Goal: Information Seeking & Learning: Check status

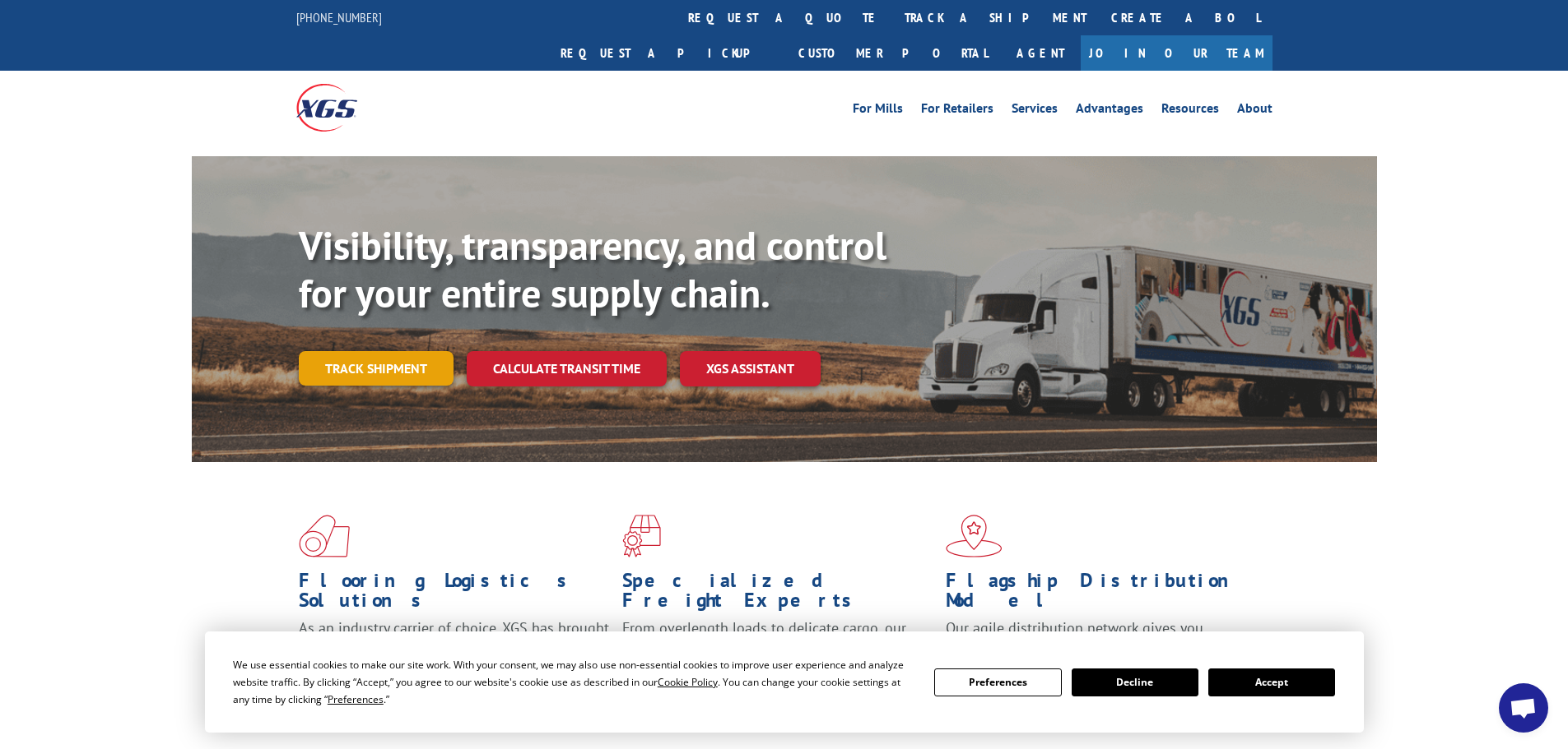
click at [368, 352] on link "Track shipment" at bounding box center [376, 368] width 155 height 34
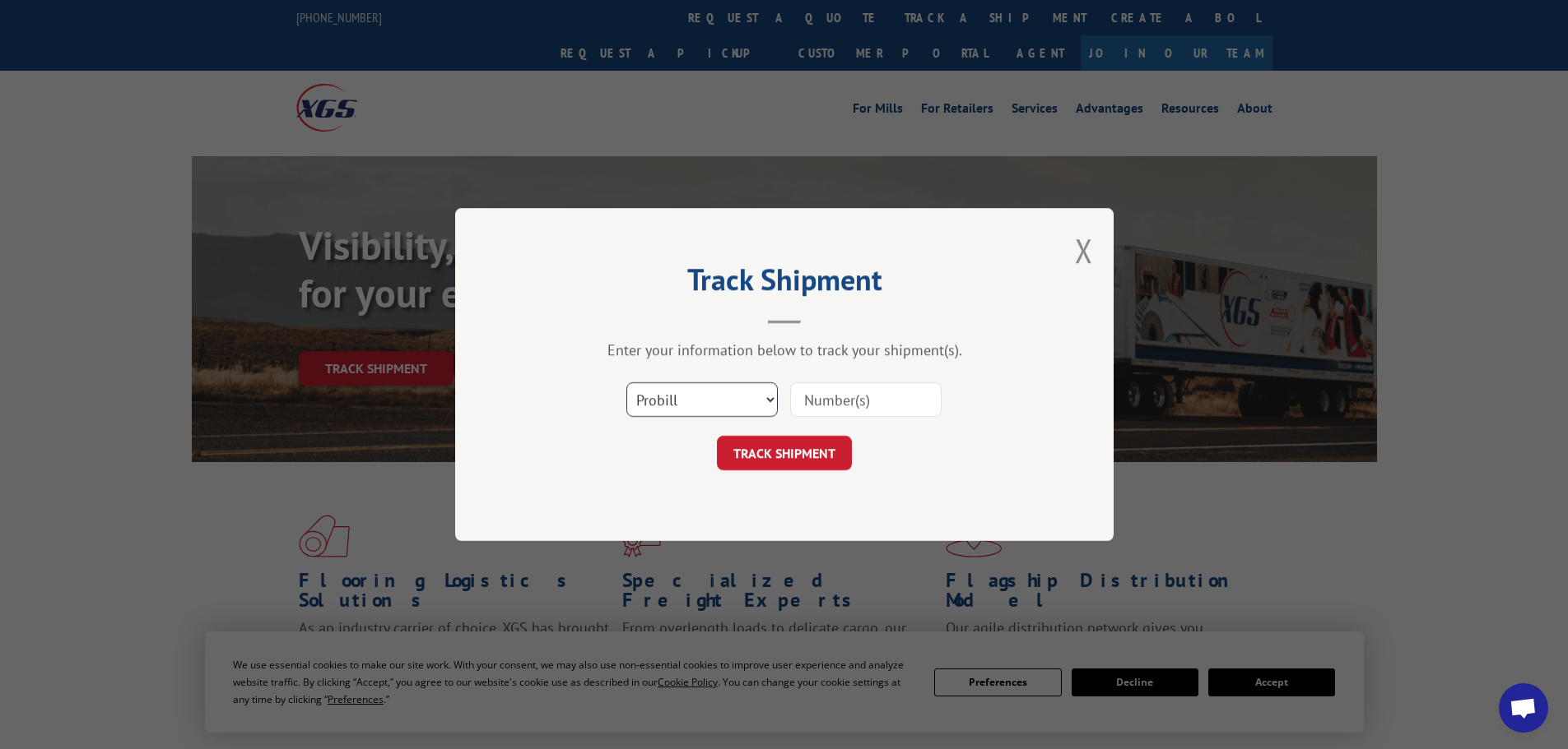
click at [703, 396] on select "Select category... Probill BOL PO" at bounding box center [702, 399] width 151 height 34
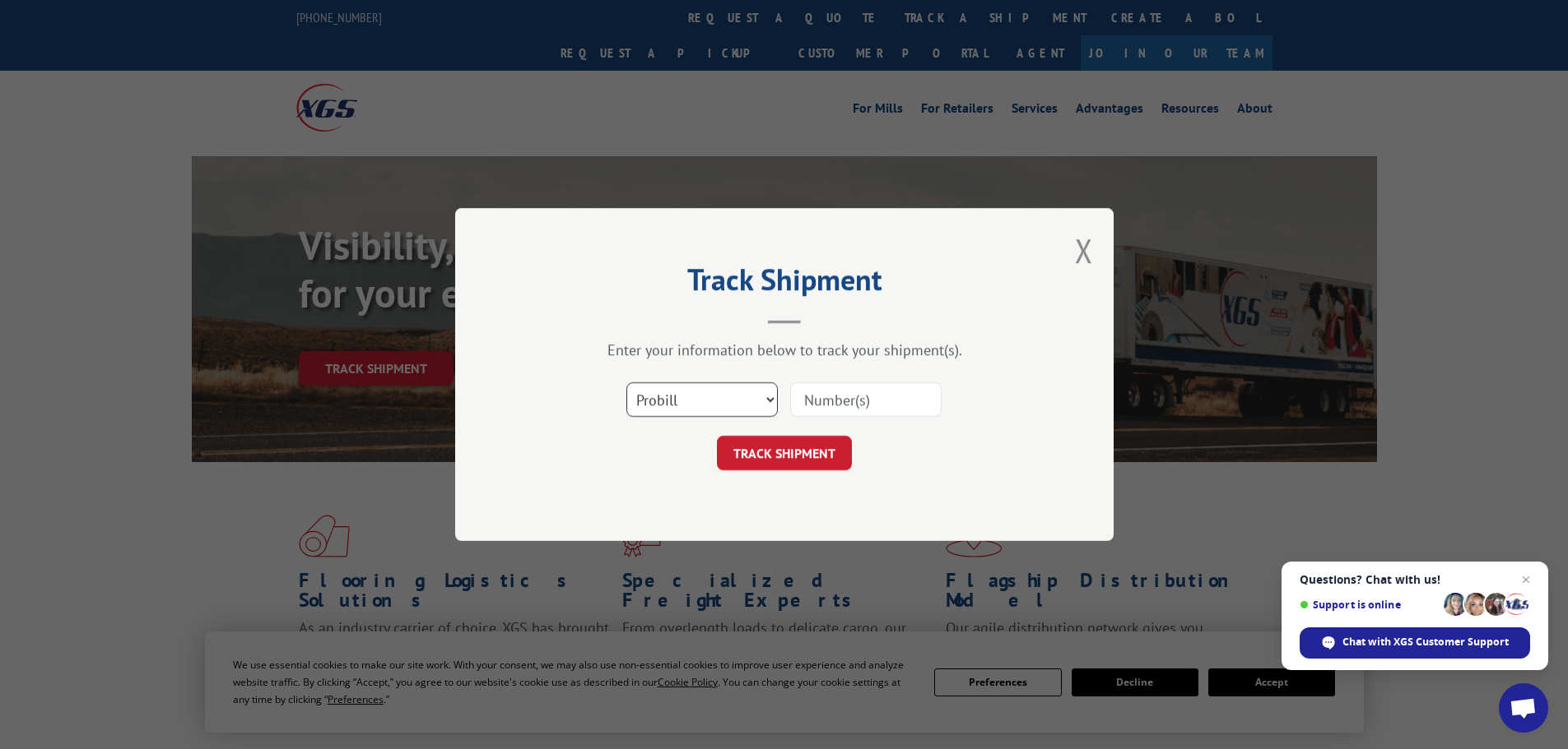
select select "bol"
click at [627, 382] on select "Select category... Probill BOL PO" at bounding box center [702, 399] width 151 height 34
paste input "7080251"
type input "7080251"
click at [811, 445] on button "TRACK SHIPMENT" at bounding box center [784, 453] width 135 height 34
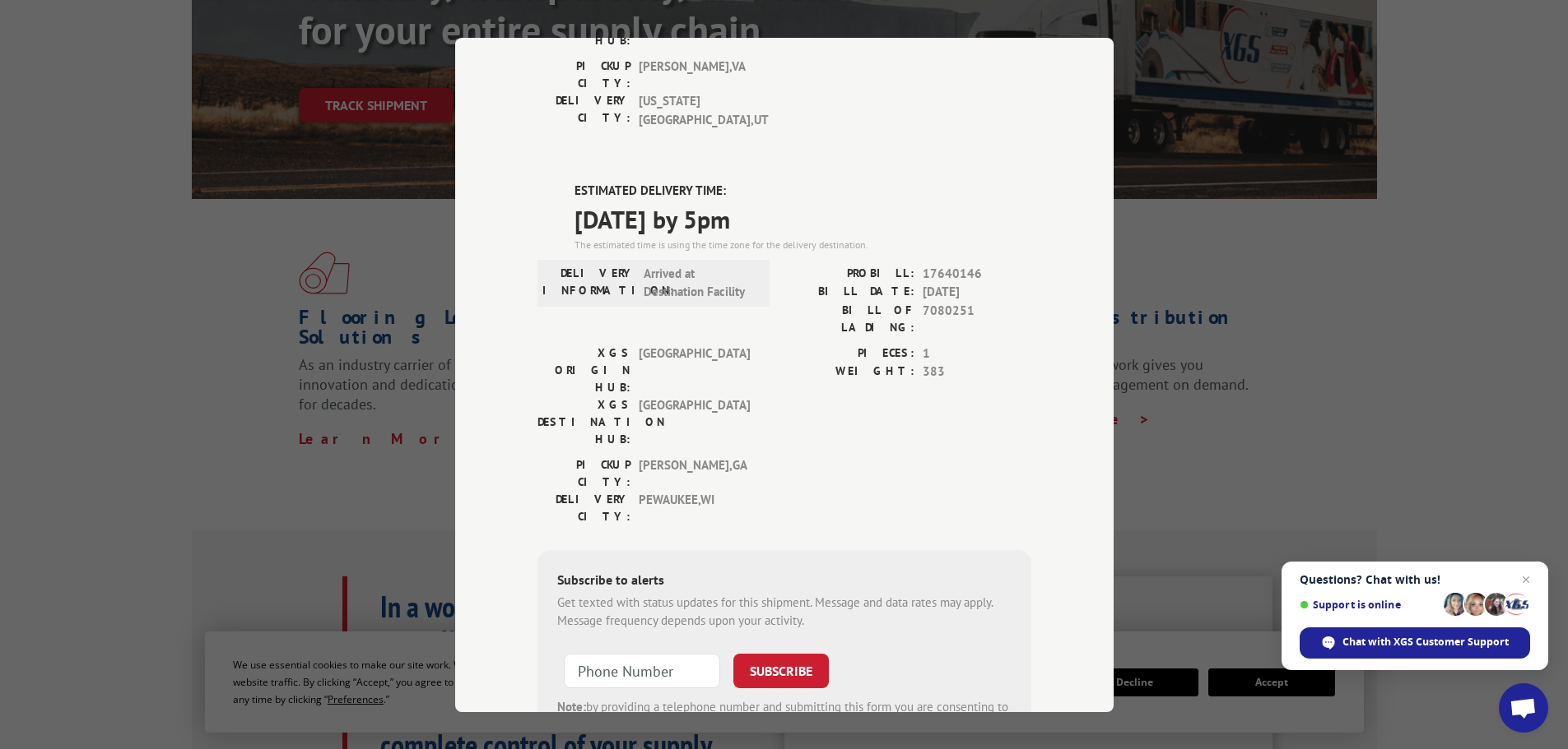
scroll to position [83, 0]
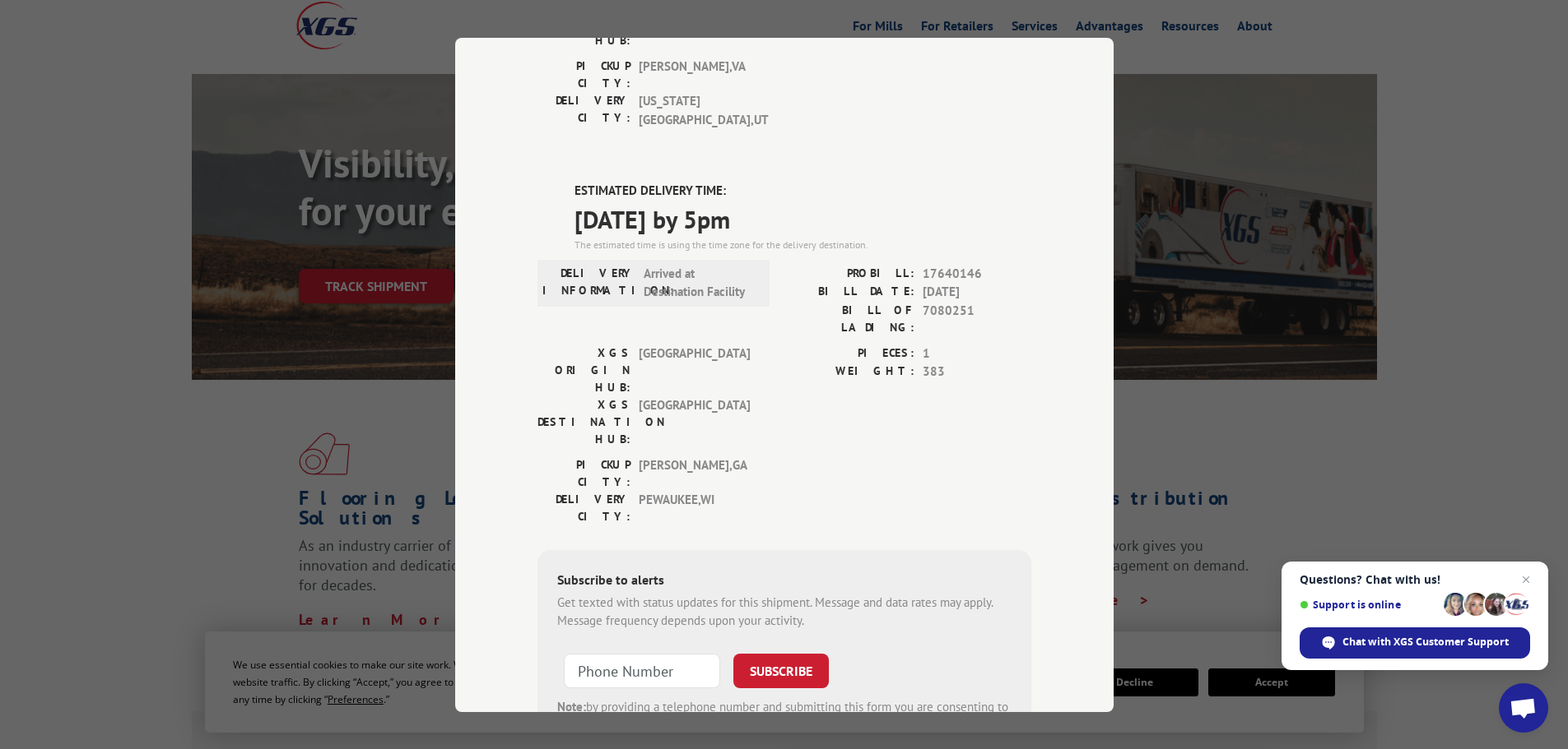
drag, startPoint x: 565, startPoint y: 108, endPoint x: 828, endPoint y: 149, distance: 266.2
click at [828, 182] on div "ESTIMATED DELIVERY TIME: [DATE] by 5pm The estimated time is using the time zon…" at bounding box center [784, 478] width 494 height 591
copy div "ESTIMATED DELIVERY TIME: [DATE] by 5pm"
